Goal: Task Accomplishment & Management: Use online tool/utility

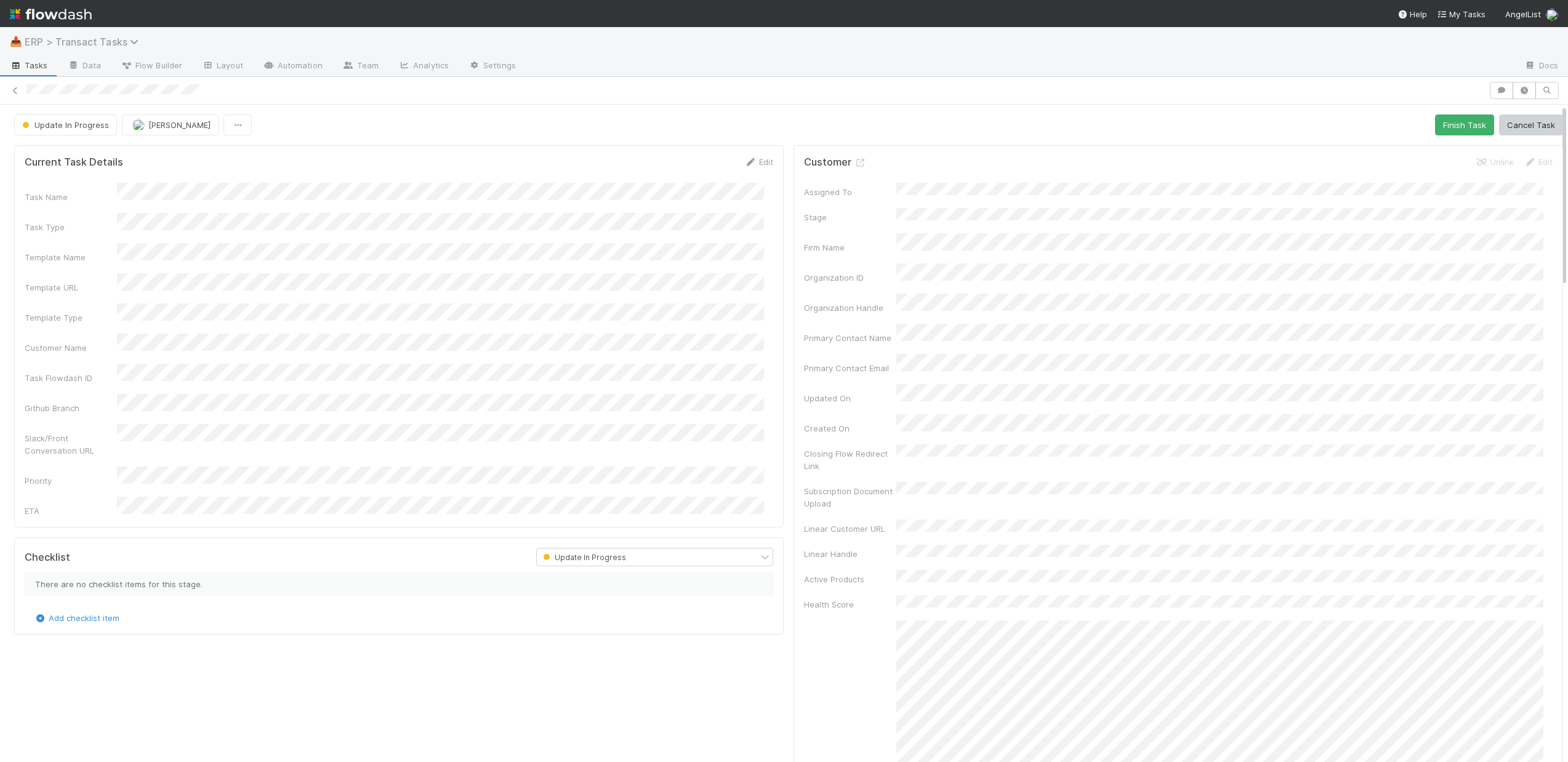
click at [80, 44] on span "ERP > Transact Tasks" at bounding box center [84, 41] width 120 height 12
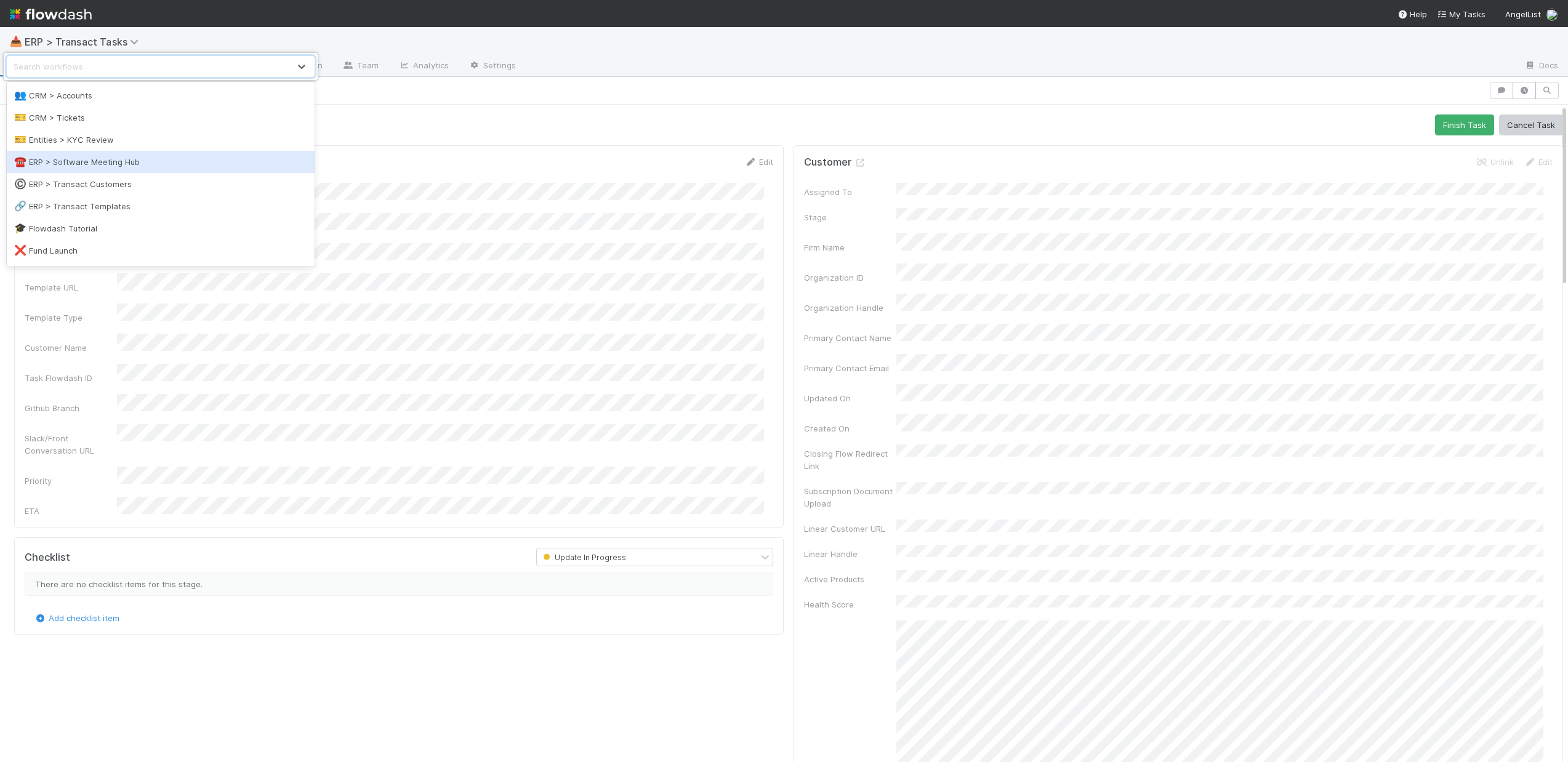
scroll to position [91, 0]
click at [127, 180] on div "©️ ERP > Transact Customers" at bounding box center [160, 181] width 293 height 12
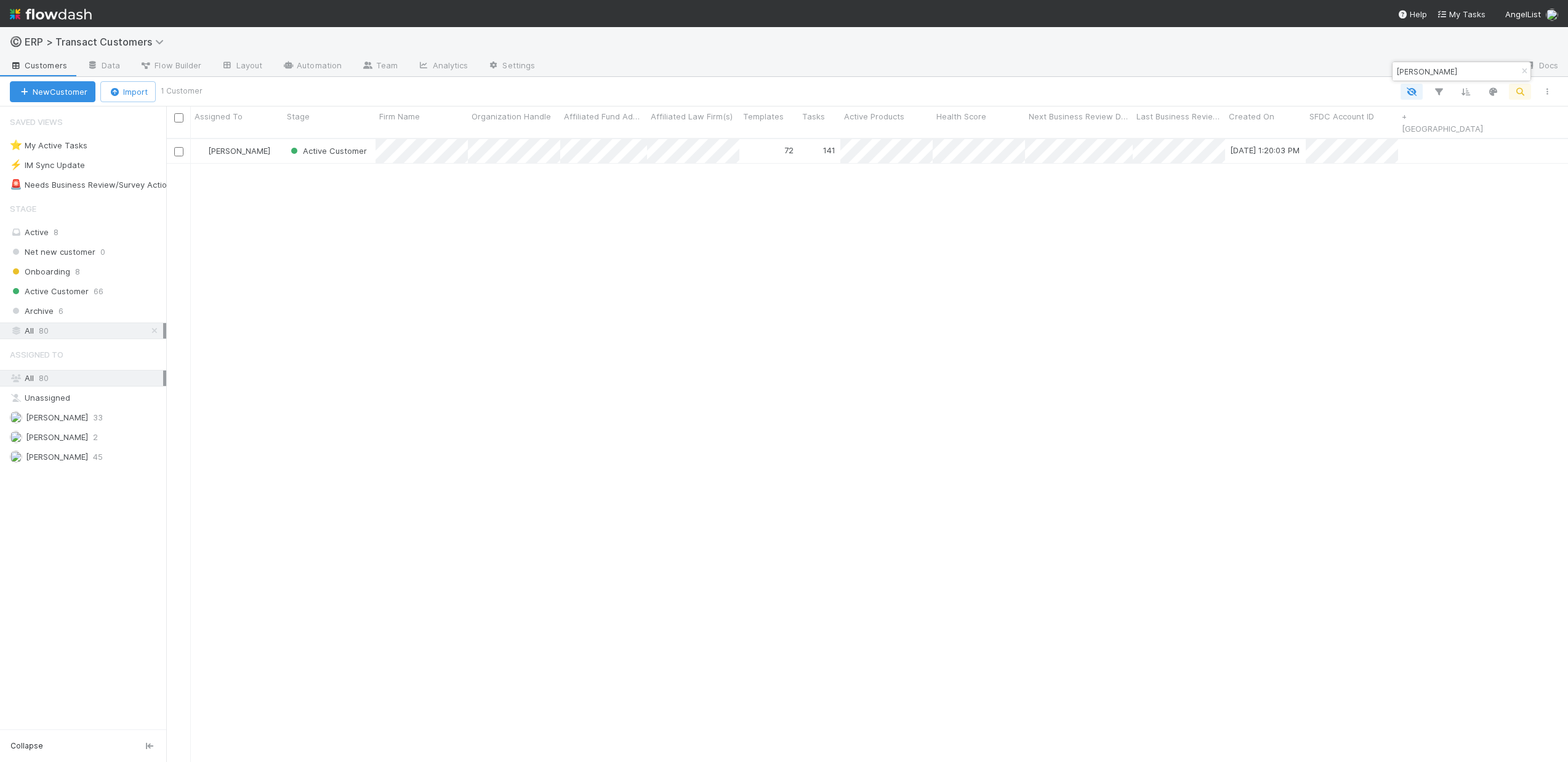
scroll to position [624, 1393]
drag, startPoint x: 1426, startPoint y: 75, endPoint x: 1377, endPoint y: 68, distance: 49.5
click at [1377, 68] on body "©️ ERP > Transact Customers Customers Data Flow Builder Layout Automation Team …" at bounding box center [784, 381] width 1568 height 762
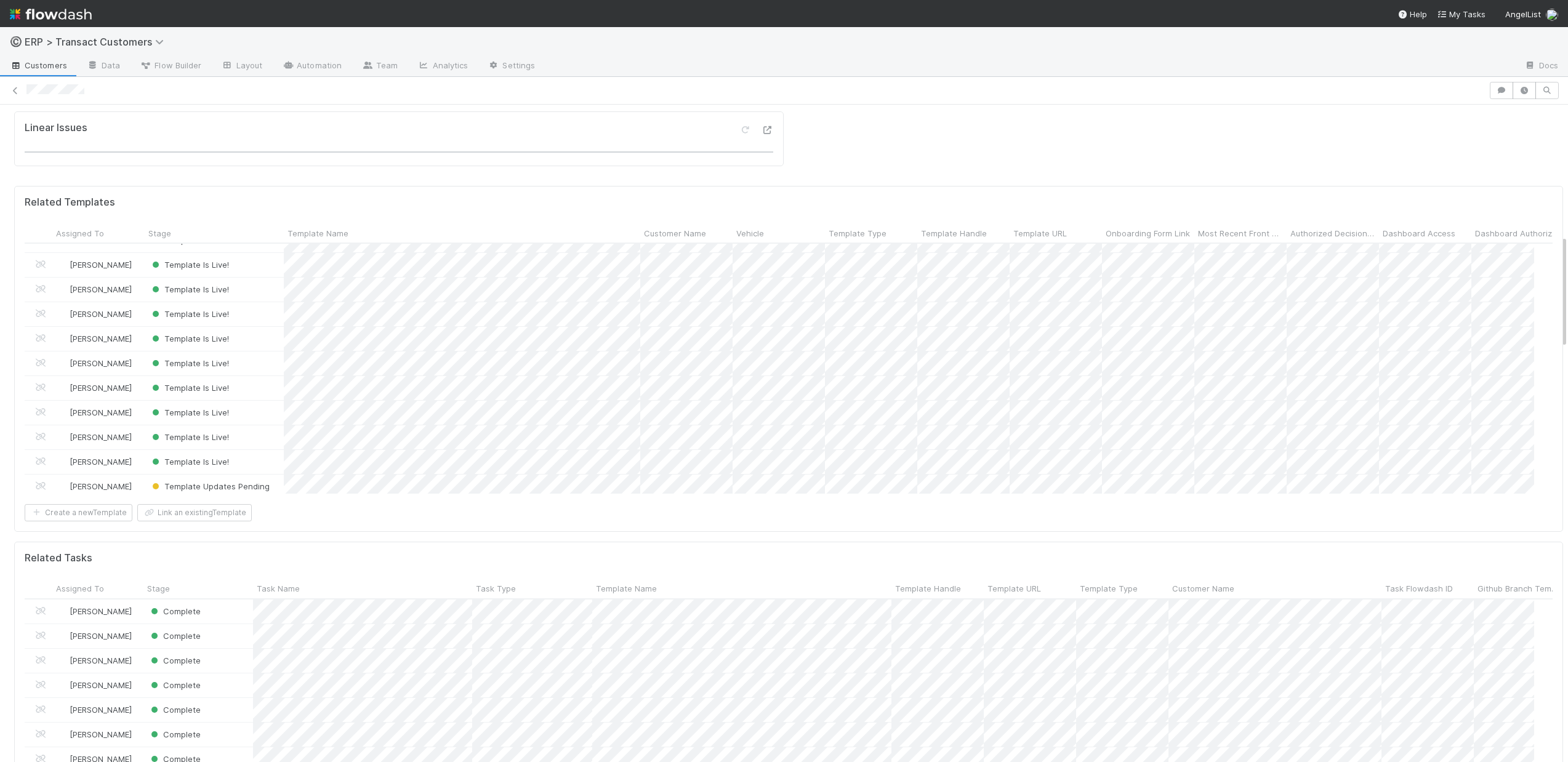
scroll to position [1532, 0]
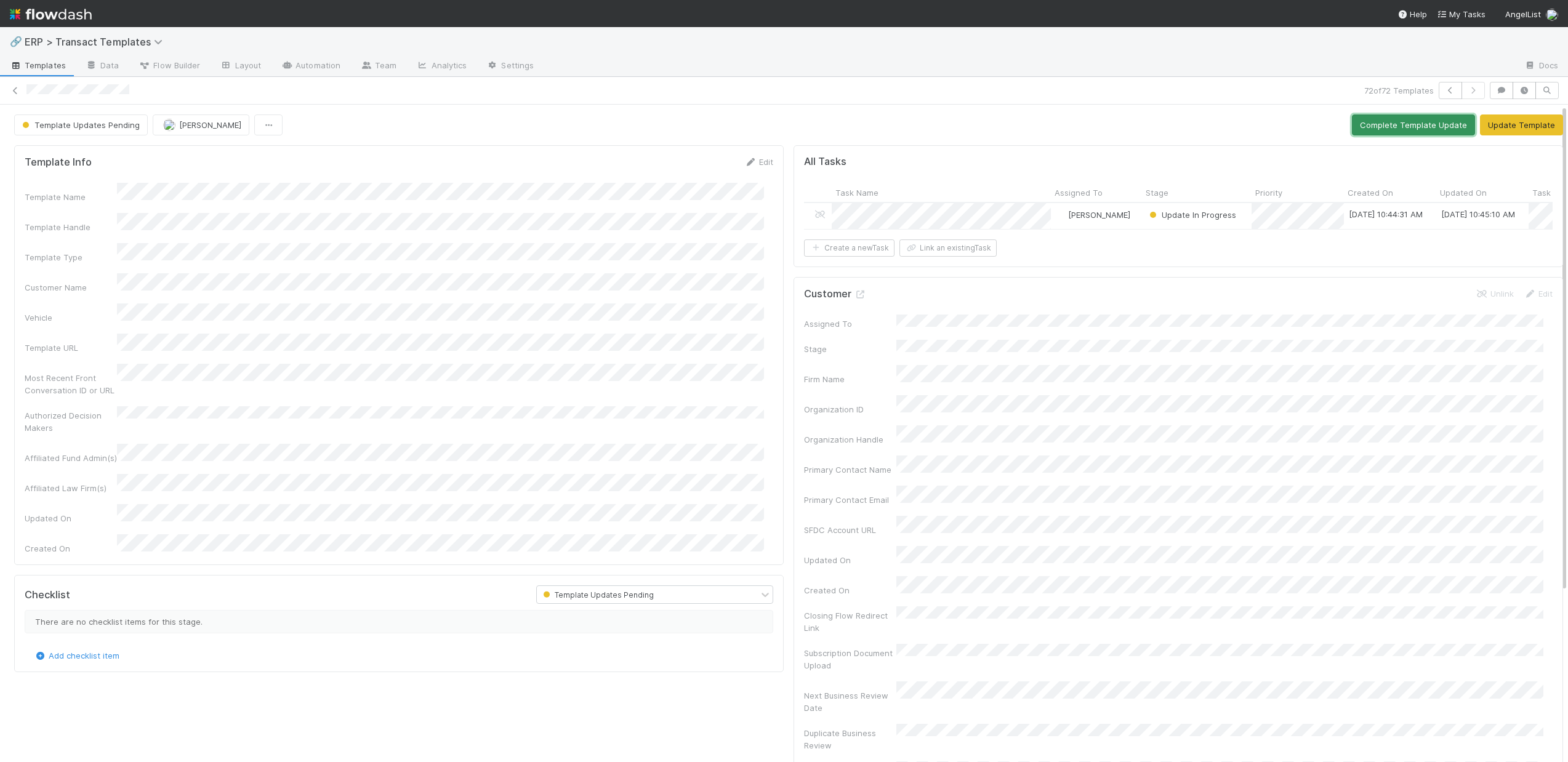
click at [1432, 126] on button "Complete Template Update" at bounding box center [1414, 125] width 123 height 21
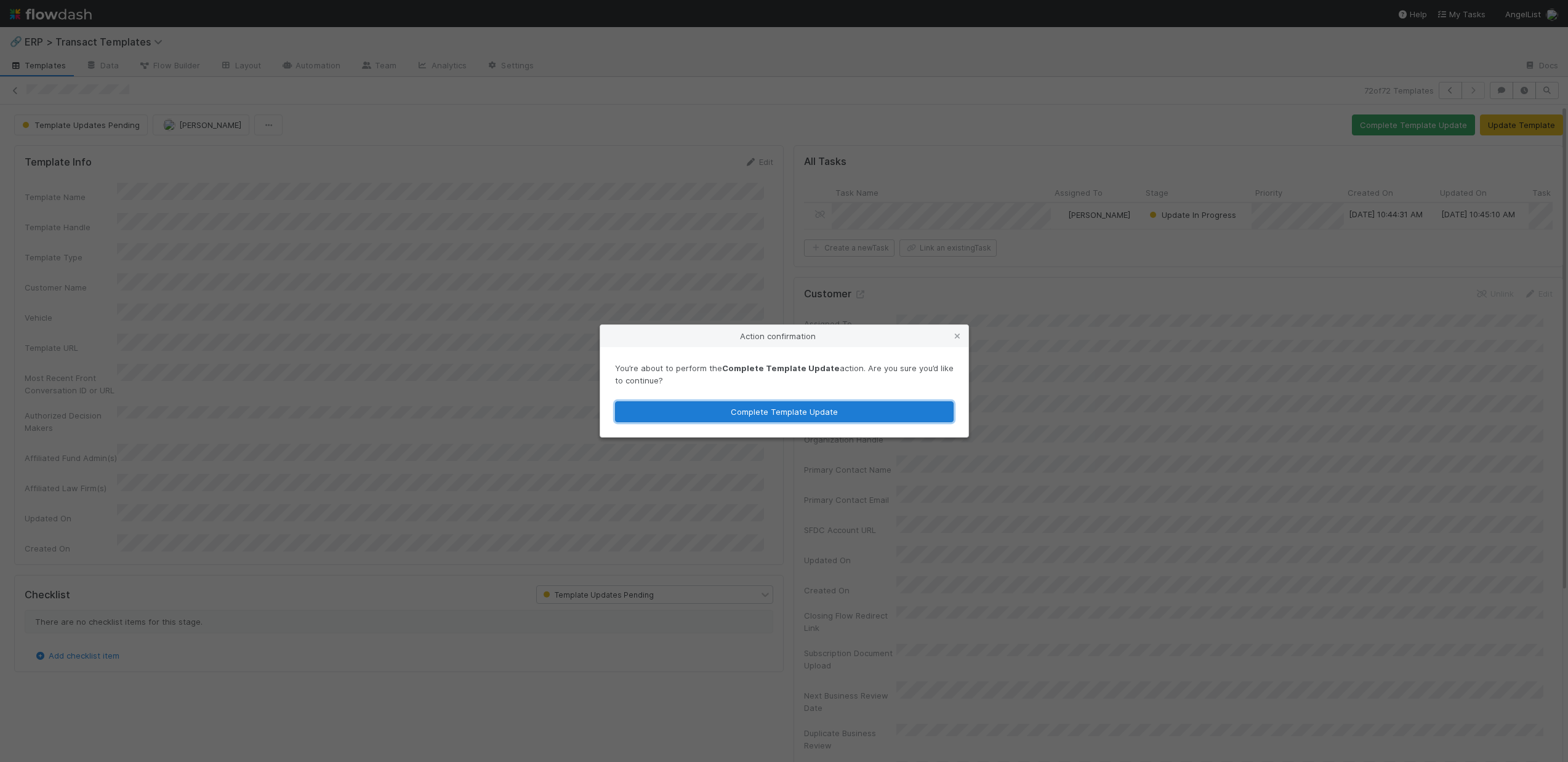
click at [773, 406] on button "Complete Template Update" at bounding box center [784, 412] width 339 height 21
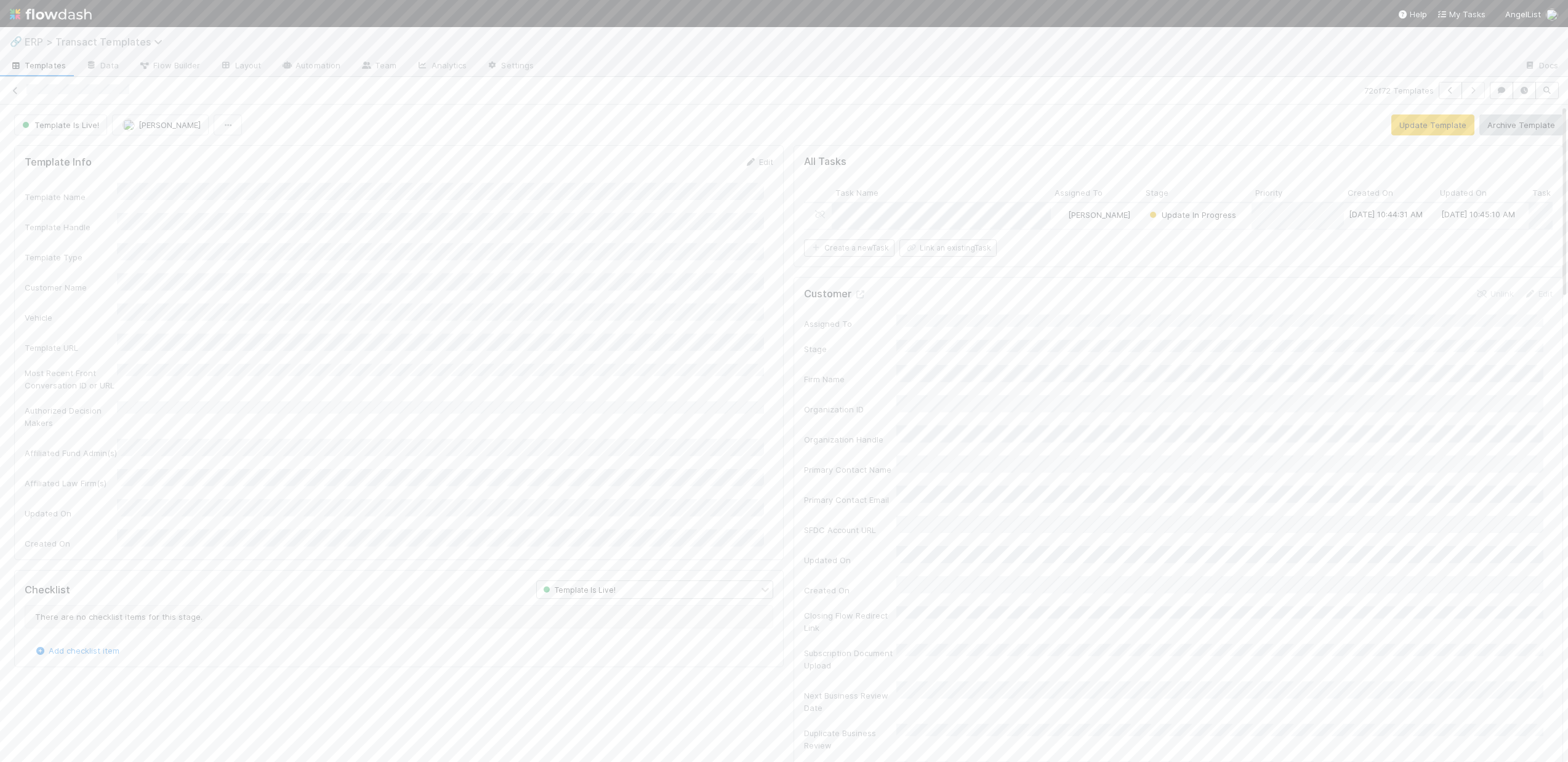
click at [72, 44] on span "ERP > Transact Templates" at bounding box center [96, 41] width 144 height 12
click at [104, 158] on div "©️ ERP > Transact Customers" at bounding box center [160, 154] width 293 height 12
drag, startPoint x: 1413, startPoint y: 67, endPoint x: 1387, endPoint y: 64, distance: 26.2
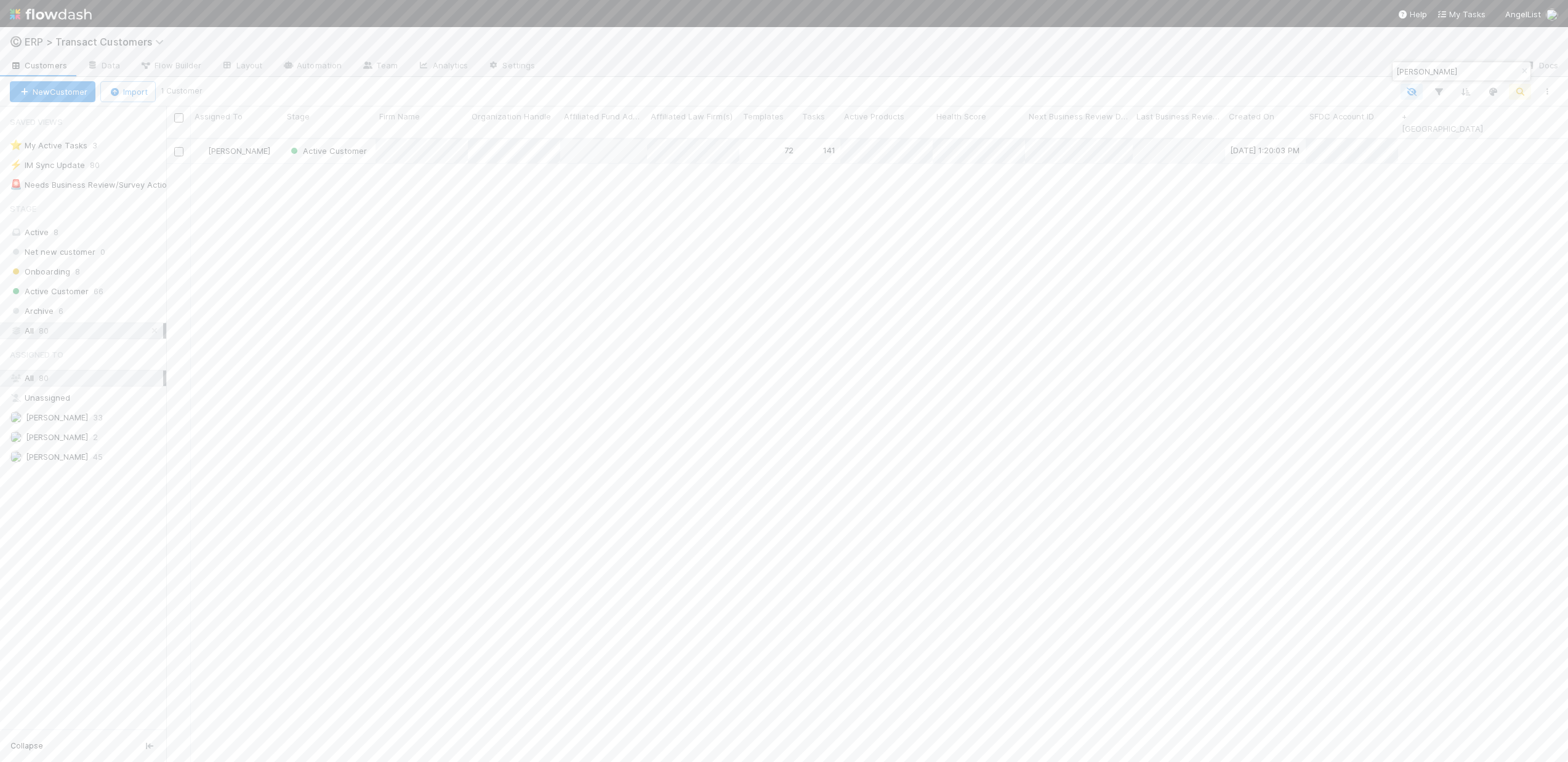
click at [1387, 64] on body "©️ ERP > Transact Customers Customers Data Flow Builder Layout Automation Team …" at bounding box center [784, 381] width 1568 height 762
type input "wilb"
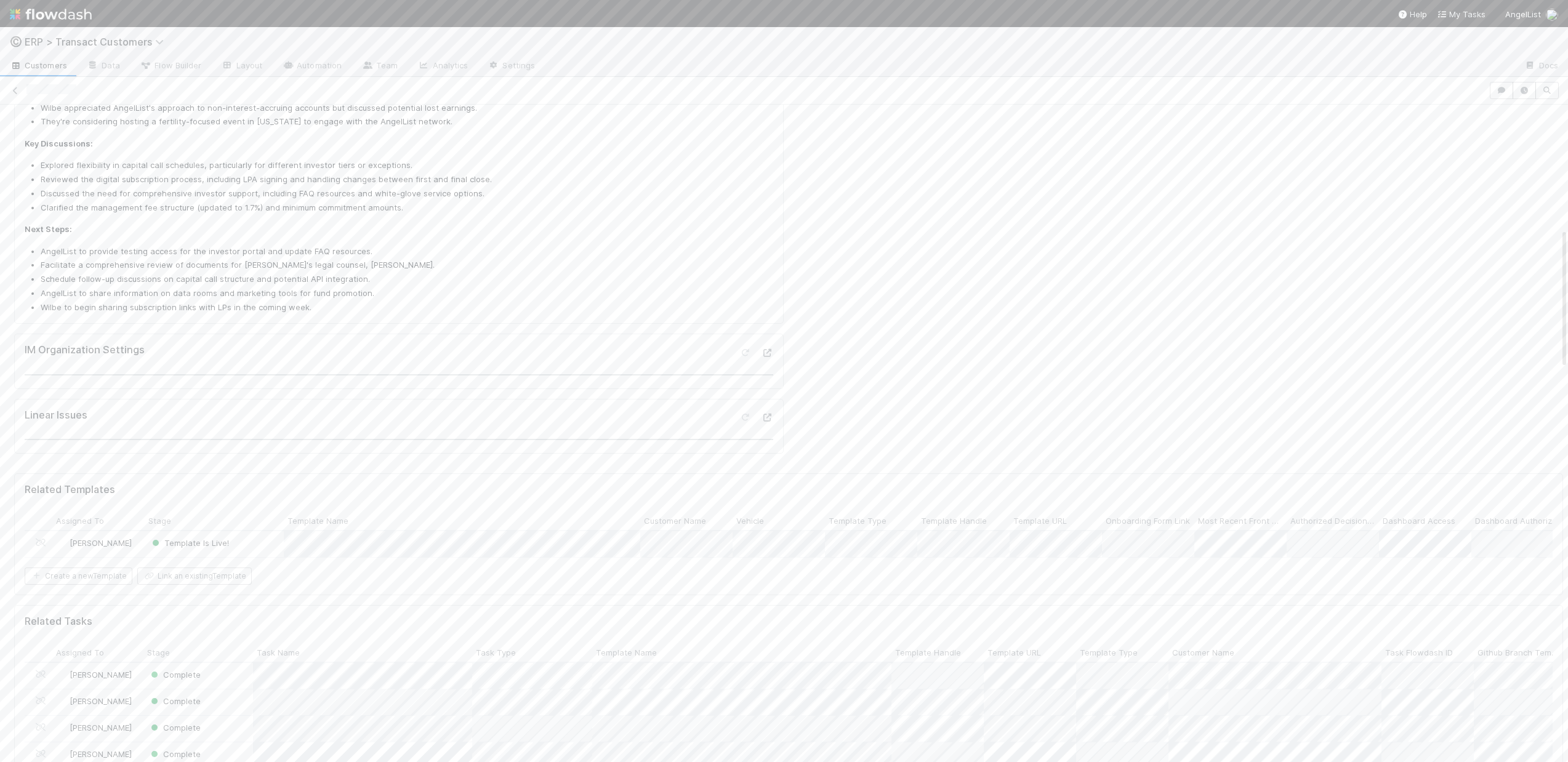
scroll to position [580, 0]
click at [272, 531] on div "Template Is Live!" at bounding box center [215, 544] width 139 height 26
click at [1426, 127] on button "Update Template" at bounding box center [1433, 125] width 83 height 21
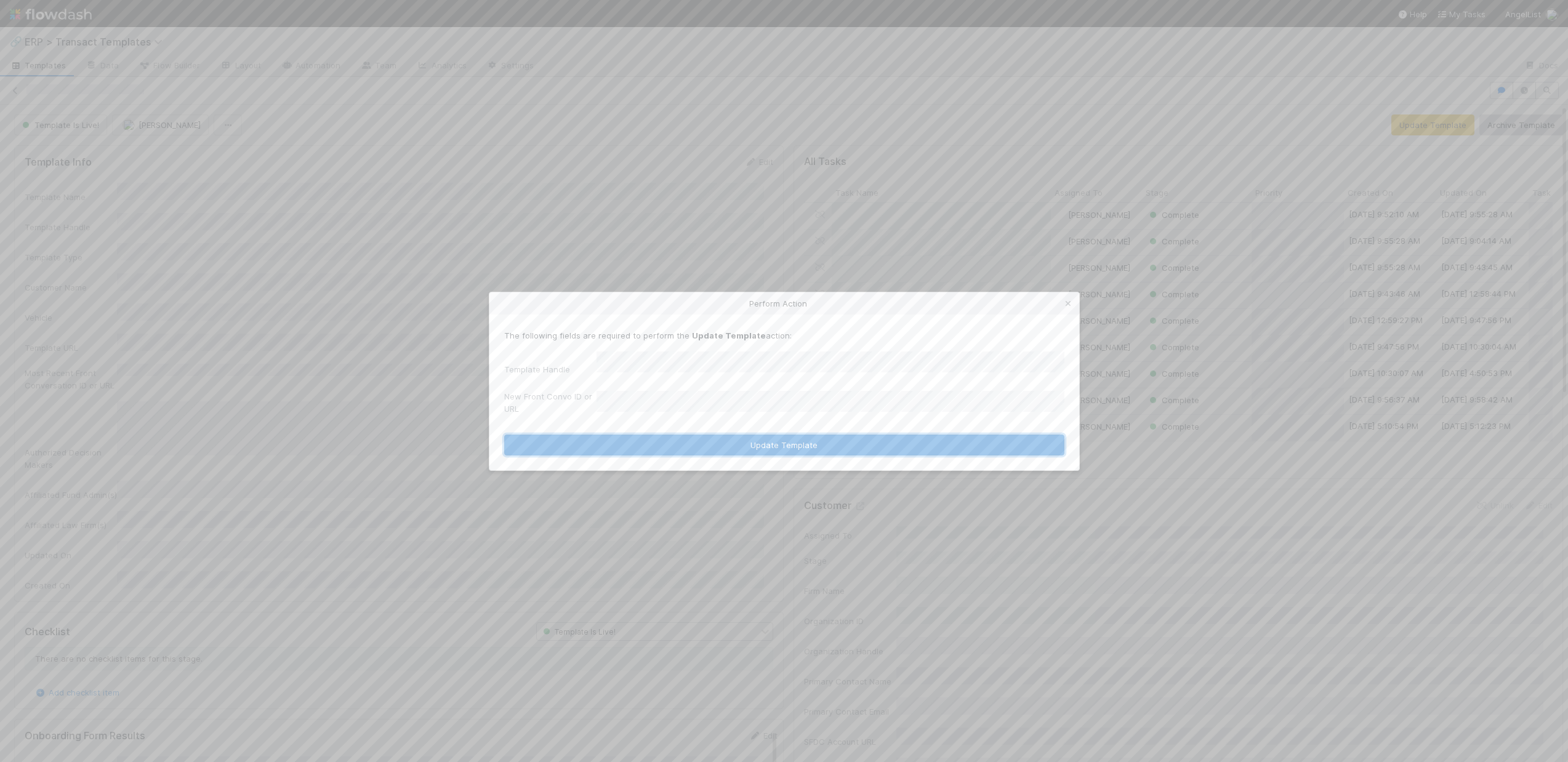
click at [684, 447] on button "Update Template" at bounding box center [784, 445] width 561 height 21
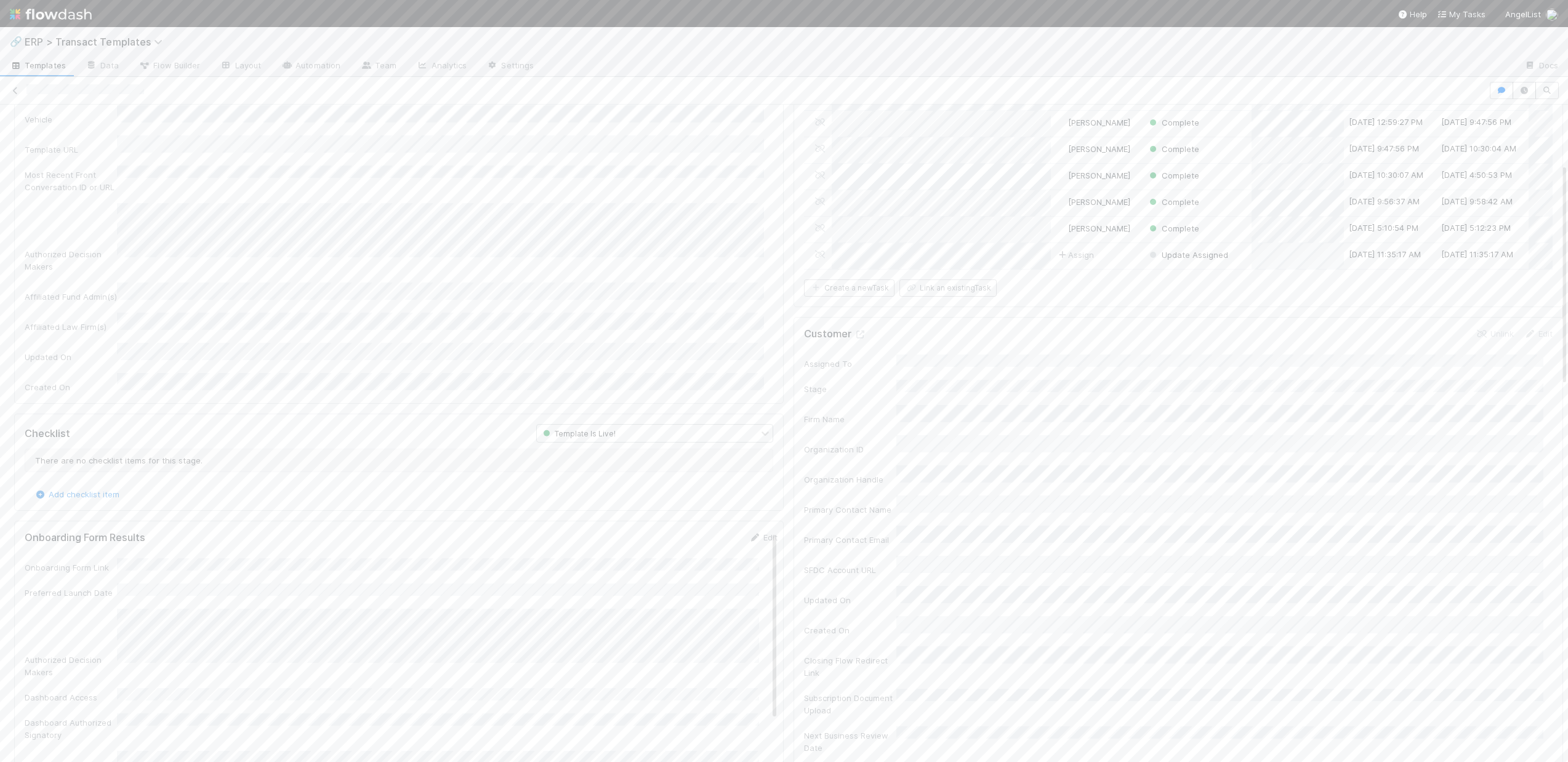
scroll to position [175, 0]
click at [1093, 280] on div "Assign" at bounding box center [1096, 279] width 91 height 26
click at [138, 121] on button "Assign" at bounding box center [143, 125] width 59 height 21
click at [141, 173] on span "[PERSON_NAME] you" at bounding box center [172, 178] width 81 height 10
click at [750, 160] on link "Edit" at bounding box center [759, 161] width 29 height 10
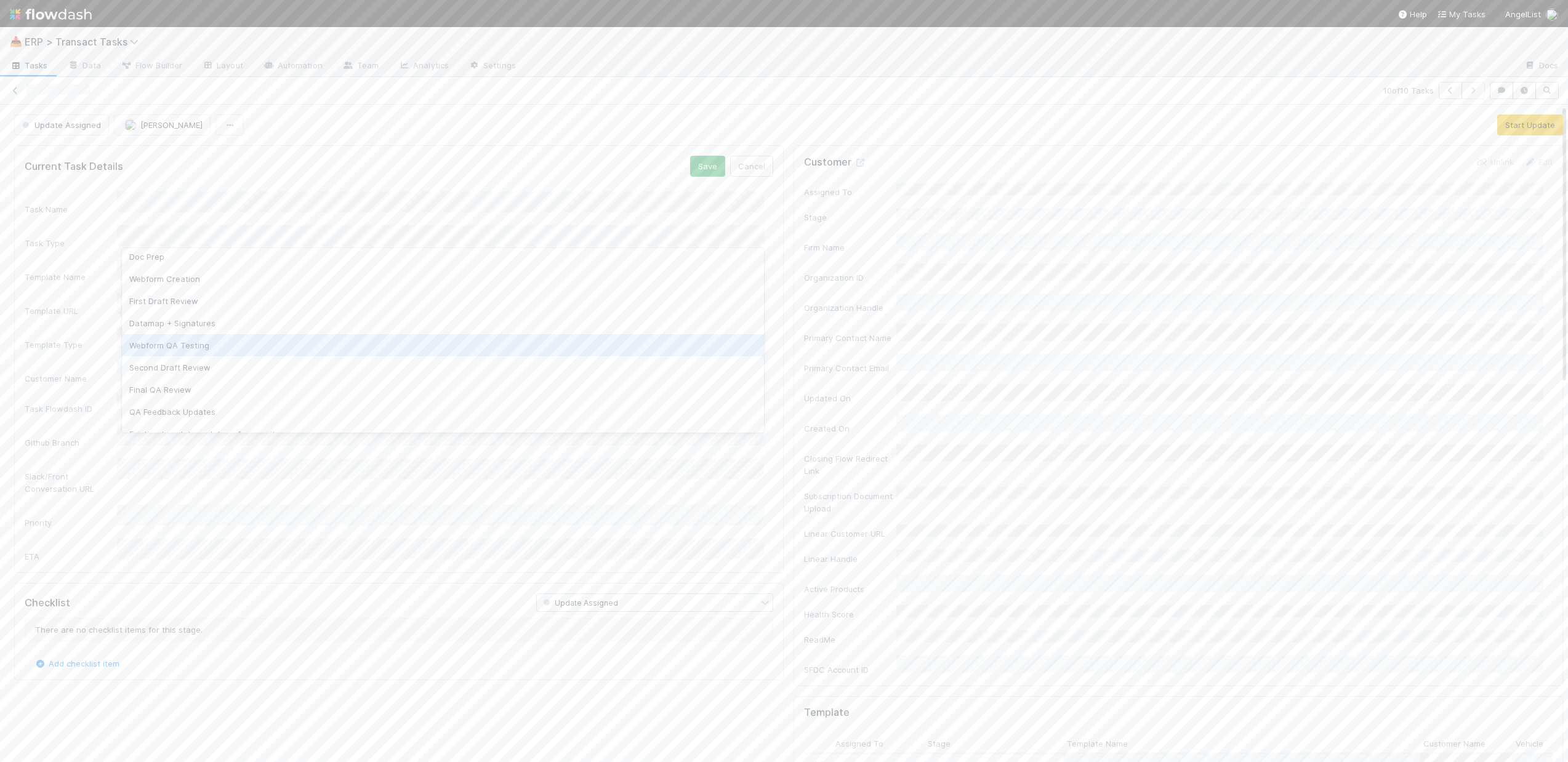
scroll to position [175, 0]
click at [284, 357] on div "Existing template update: subscription document (web form)" at bounding box center [443, 352] width 642 height 22
click at [188, 536] on div "2" at bounding box center [443, 534] width 642 height 22
click at [515, 632] on li "3:30 PM" at bounding box center [517, 632] width 52 height 18
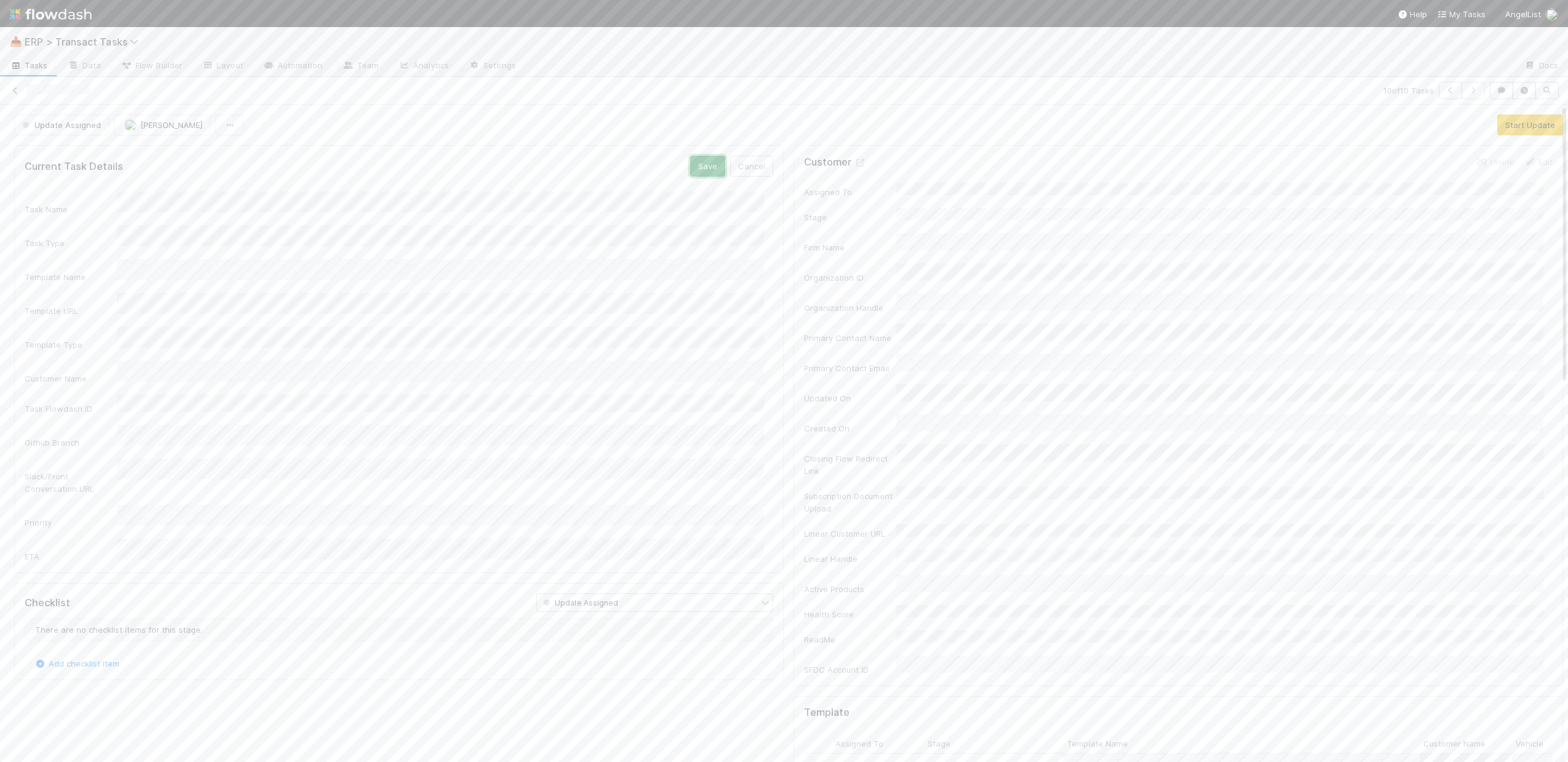
click at [694, 171] on button "Save" at bounding box center [707, 166] width 35 height 21
click at [1525, 129] on button "Start Update" at bounding box center [1530, 125] width 66 height 21
click at [1450, 130] on button "Finish Task" at bounding box center [1464, 125] width 59 height 21
